Goal: Task Accomplishment & Management: Complete application form

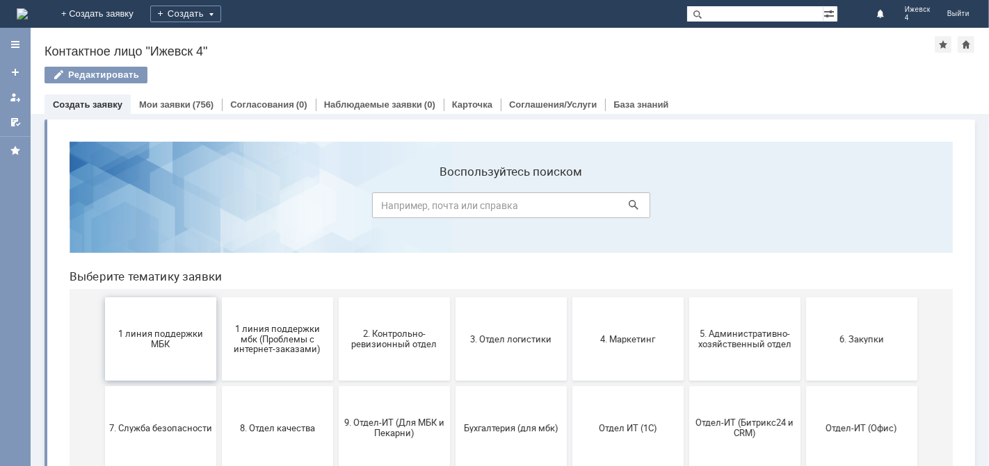
click at [177, 328] on span "1 линия поддержки МБК" at bounding box center [159, 338] width 103 height 21
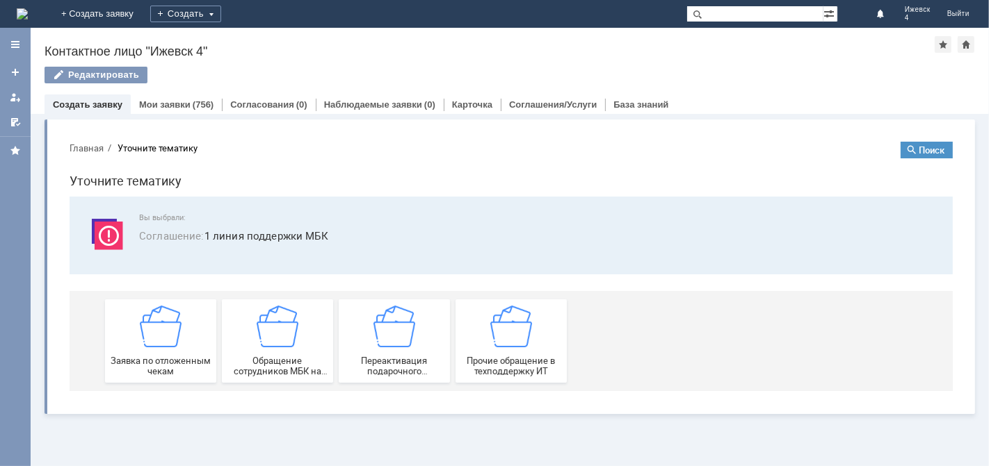
click at [157, 345] on img at bounding box center [160, 326] width 42 height 42
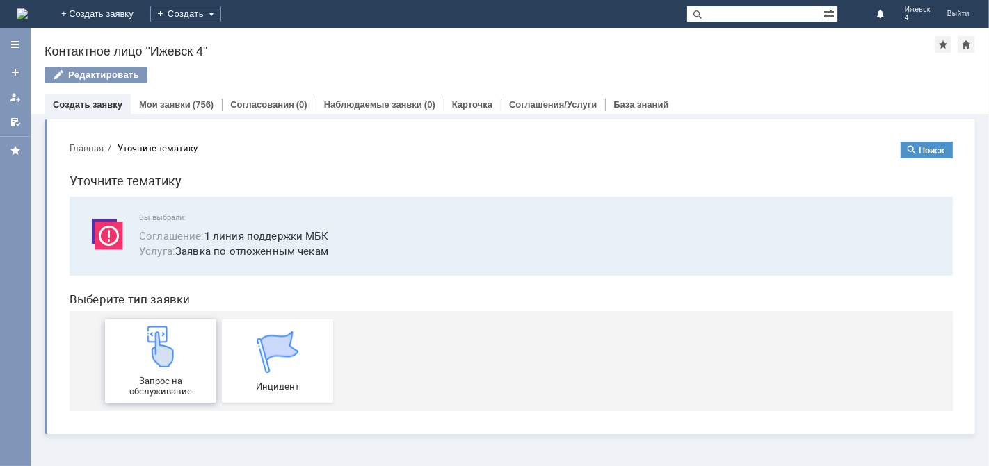
click at [168, 346] on img at bounding box center [160, 346] width 42 height 42
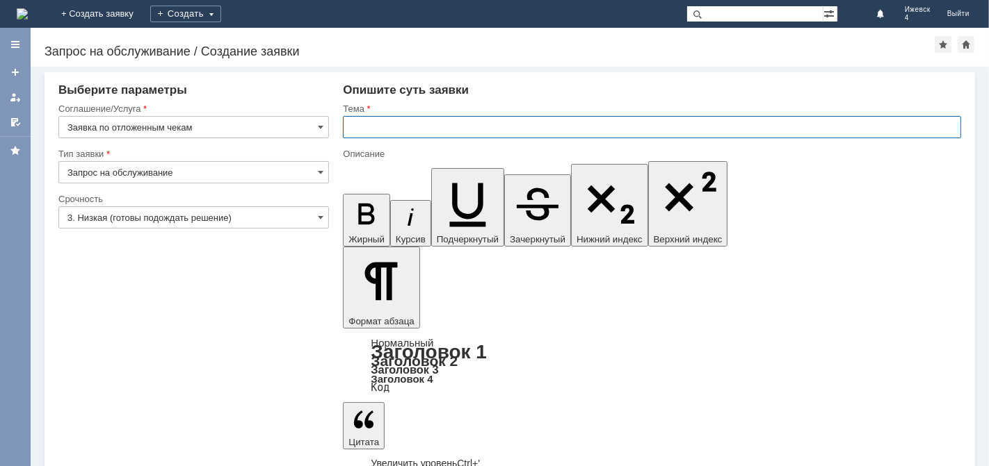
click at [357, 132] on input "text" at bounding box center [652, 127] width 618 height 22
type input "Отложенные чеки МБК Ижевск 4 за [DATE]"
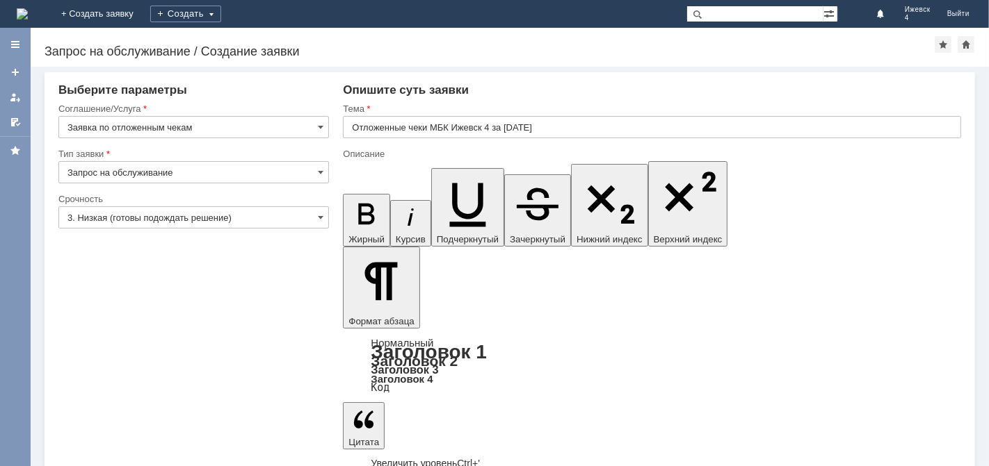
scroll to position [457, 4]
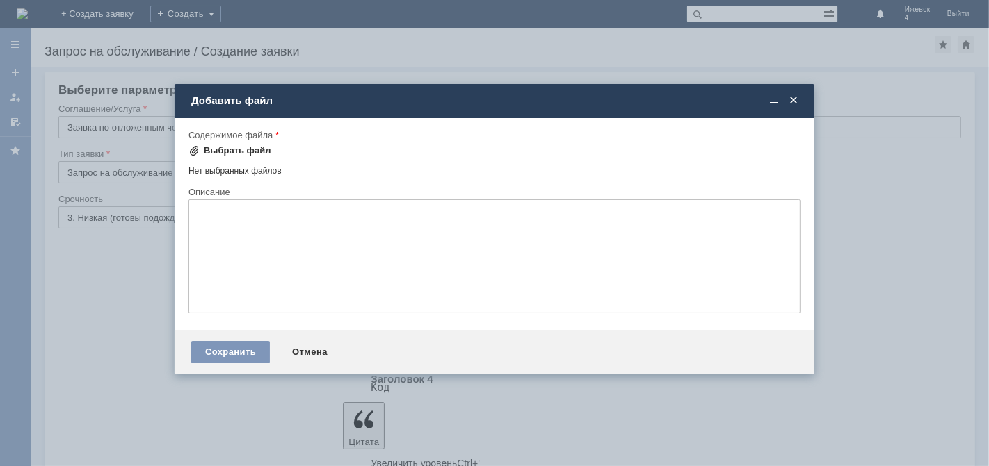
click at [247, 147] on div "Выбрать файл" at bounding box center [237, 150] width 67 height 11
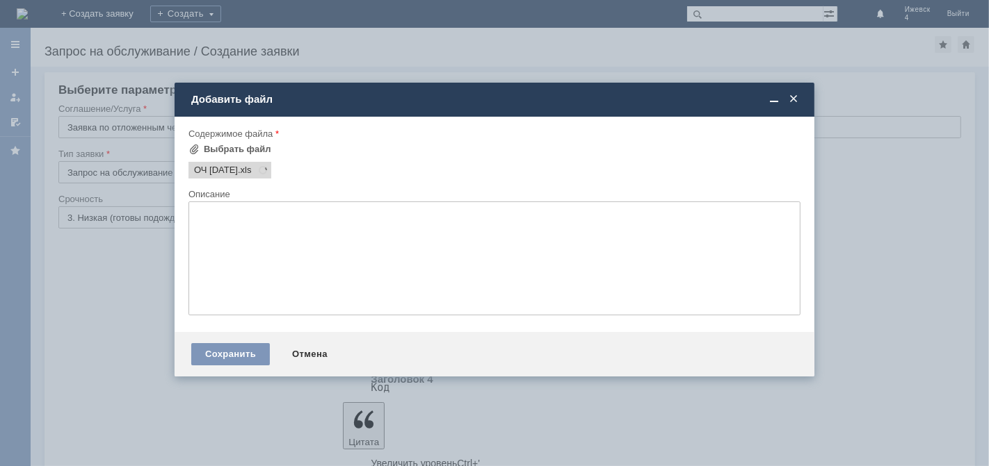
scroll to position [0, 0]
click at [225, 362] on div "Сохранить" at bounding box center [230, 354] width 79 height 22
